Goal: Information Seeking & Learning: Learn about a topic

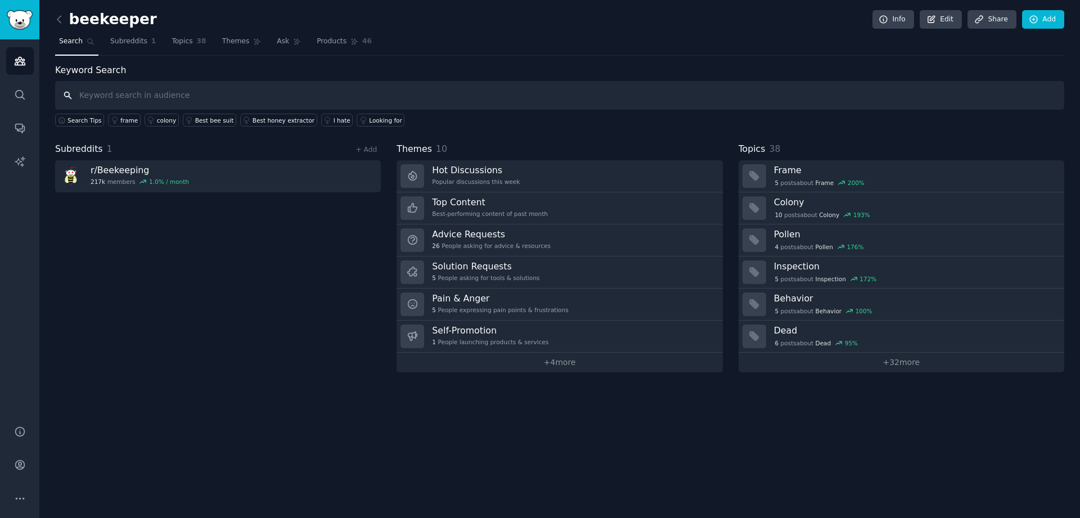
click at [136, 101] on input "text" at bounding box center [559, 95] width 1009 height 29
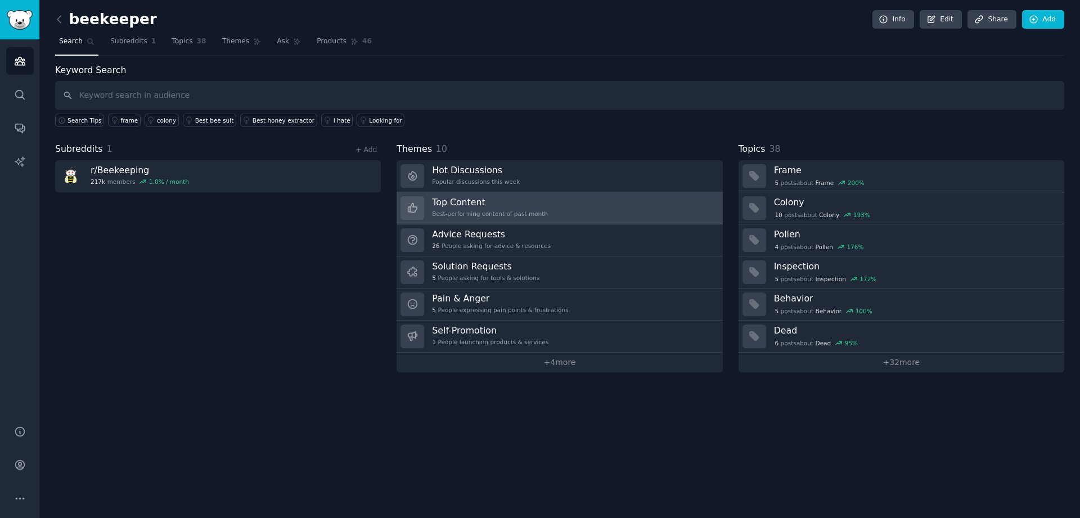
click at [476, 203] on h3 "Top Content" at bounding box center [490, 202] width 116 height 12
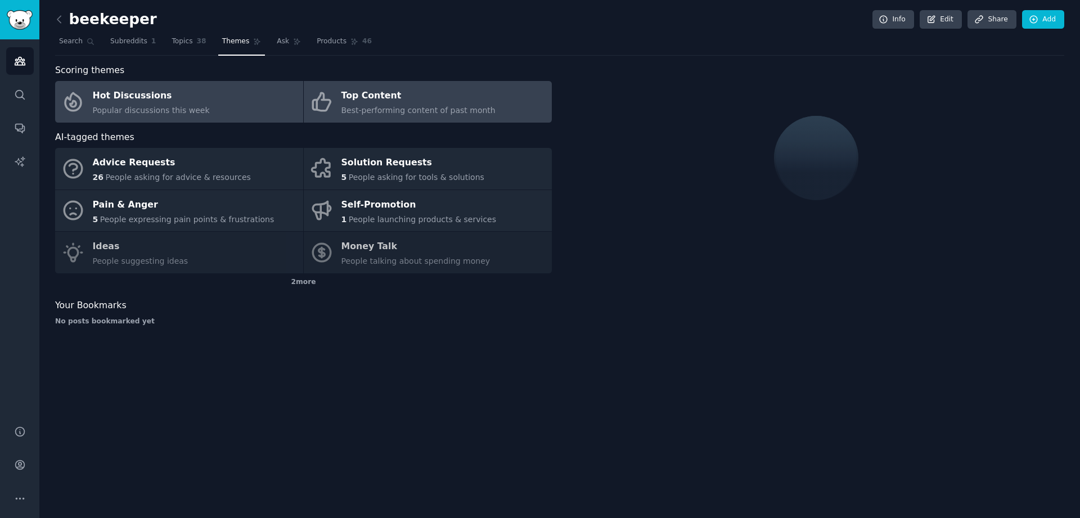
click at [236, 102] on link "Hot Discussions Popular discussions this week" at bounding box center [179, 102] width 248 height 42
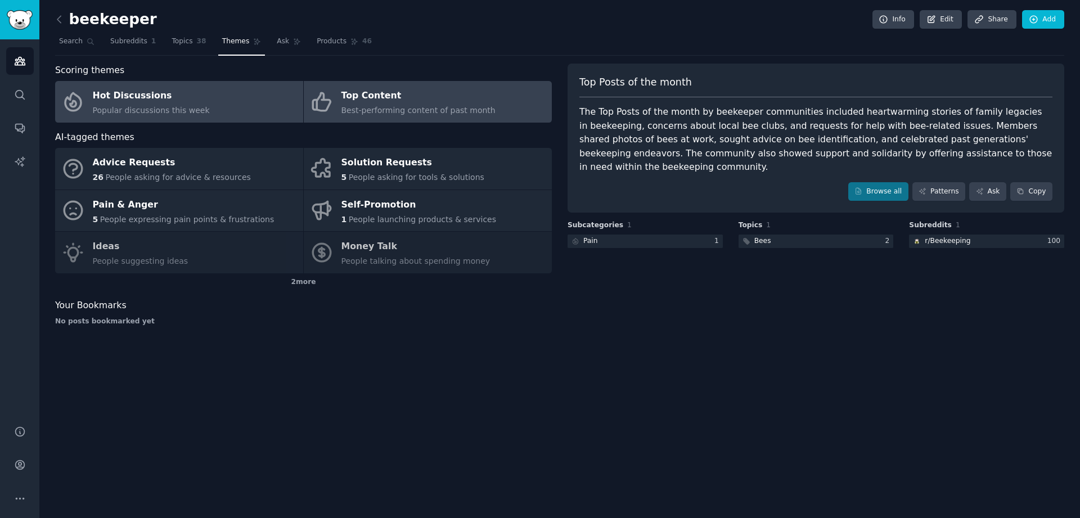
click at [412, 108] on span "Best-performing content of past month" at bounding box center [418, 110] width 154 height 9
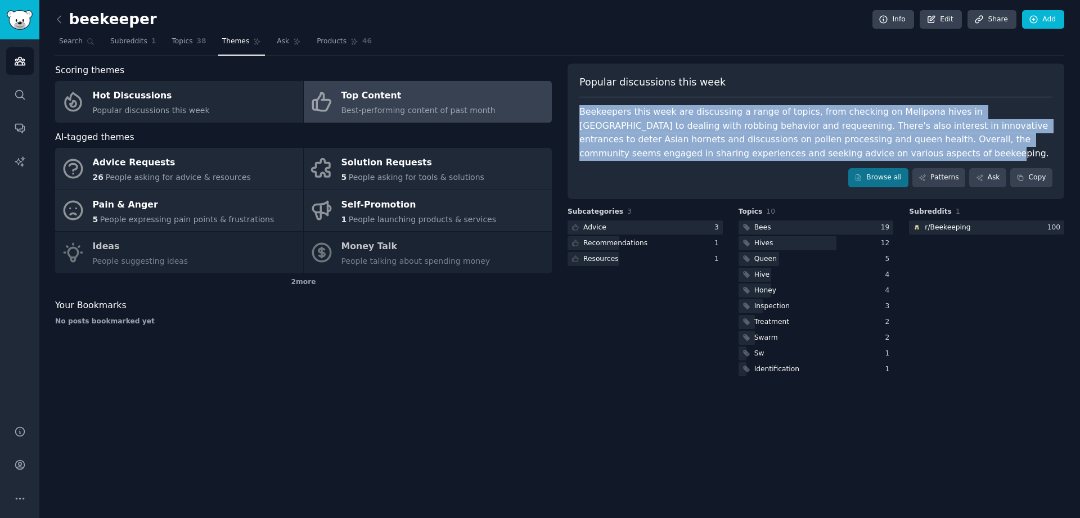
drag, startPoint x: 580, startPoint y: 114, endPoint x: 899, endPoint y: 148, distance: 320.2
click at [899, 148] on div "Beekeepers this week are discussing a range of topics, from checking on Melipon…" at bounding box center [815, 132] width 473 height 55
click at [806, 157] on div "Beekeepers this week are discussing a range of topics, from checking on Melipon…" at bounding box center [815, 132] width 473 height 55
